Goal: Task Accomplishment & Management: Manage account settings

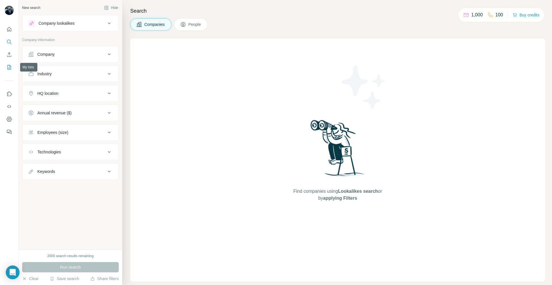
click at [11, 67] on icon "My lists" at bounding box center [9, 67] width 4 height 5
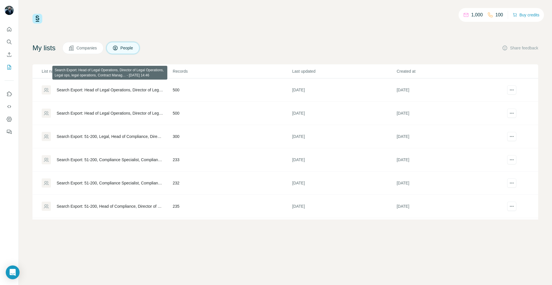
click at [136, 90] on div "Search Export: Head of Legal Operations, Director of Legal Operations, Legal op…" at bounding box center [110, 90] width 106 height 6
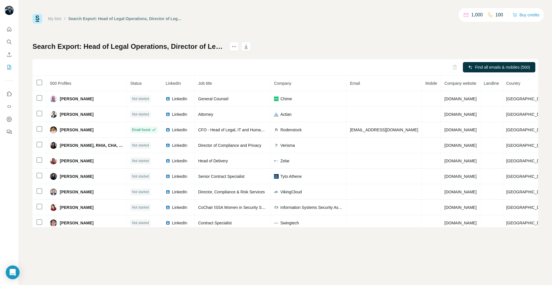
click at [213, 47] on h1 "Search Export: Head of Legal Operations, Director of Legal Operations, Legal op…" at bounding box center [128, 46] width 192 height 9
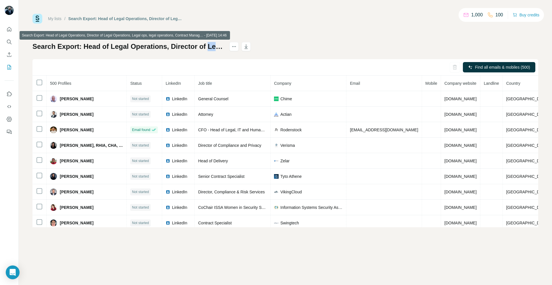
click at [213, 47] on h1 "Search Export: Head of Legal Operations, Director of Legal Operations, Legal op…" at bounding box center [128, 46] width 192 height 9
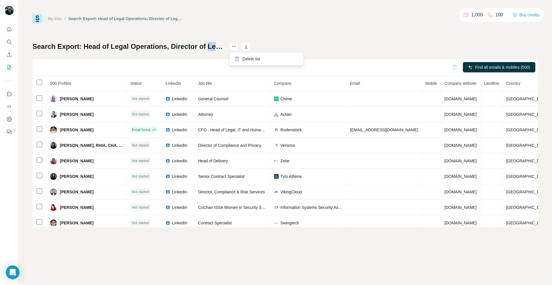
click at [231, 45] on icon "actions" at bounding box center [234, 47] width 6 height 6
click at [228, 31] on div "My lists / Search Export: Head of Legal Operations, Director of Legal Operation…" at bounding box center [285, 121] width 506 height 214
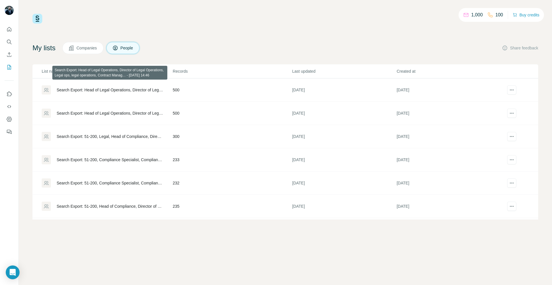
click at [113, 89] on div "Search Export: Head of Legal Operations, Director of Legal Operations, Legal op…" at bounding box center [110, 90] width 106 height 6
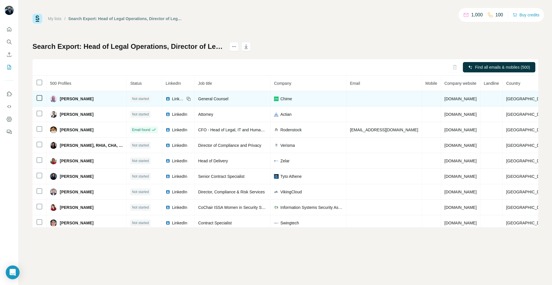
click at [180, 97] on span "LinkedIn" at bounding box center [178, 99] width 13 height 6
click at [191, 99] on icon at bounding box center [188, 99] width 5 height 5
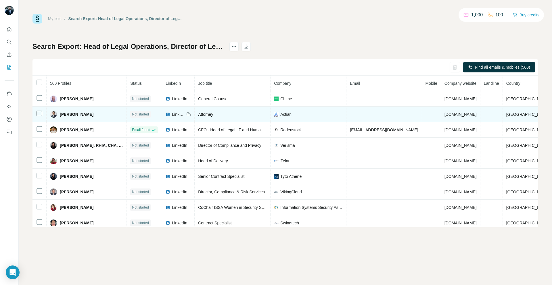
click at [191, 115] on icon at bounding box center [188, 114] width 5 height 5
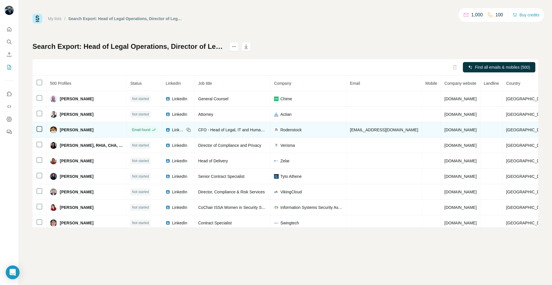
click at [191, 129] on icon at bounding box center [188, 130] width 5 height 5
